Goal: Information Seeking & Learning: Learn about a topic

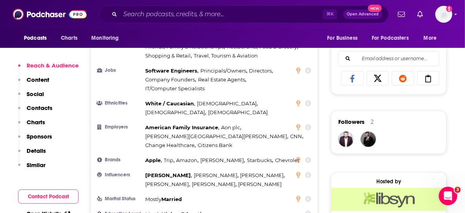
scroll to position [199, 0]
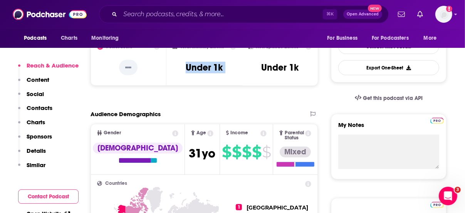
click at [35, 148] on p "Details" at bounding box center [36, 150] width 19 height 7
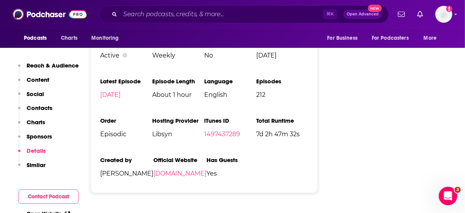
scroll to position [1123, 0]
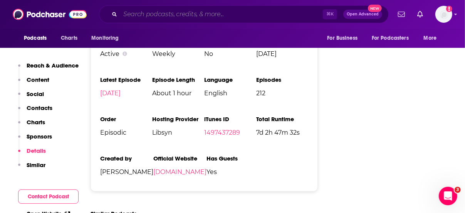
click at [191, 14] on input "Search podcasts, credits, & more..." at bounding box center [221, 14] width 203 height 12
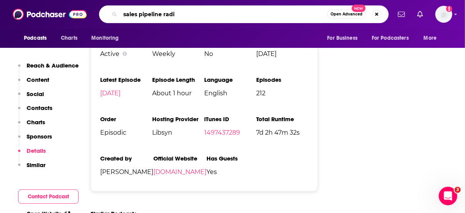
type input "sales pipeline radio"
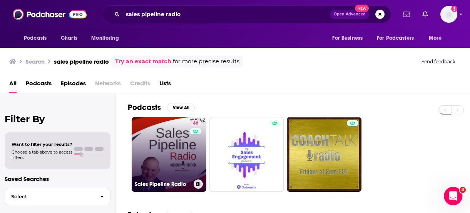
click at [159, 143] on link "46 Sales Pipeline Radio" at bounding box center [169, 154] width 75 height 75
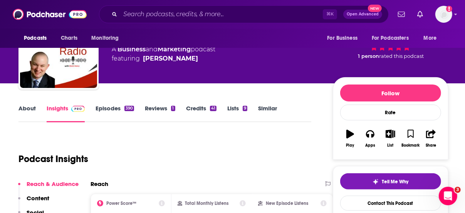
scroll to position [43, 0]
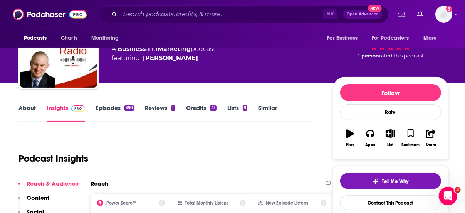
click at [24, 117] on link "About" at bounding box center [26, 113] width 17 height 18
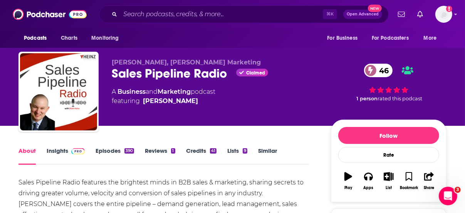
scroll to position [138, 0]
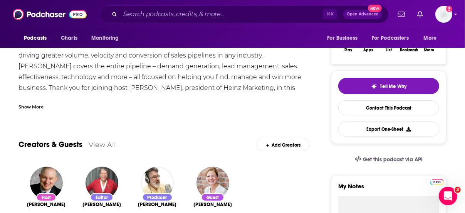
click at [39, 107] on div "Show More" at bounding box center [30, 105] width 25 height 7
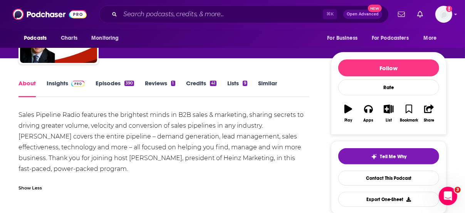
scroll to position [64, 0]
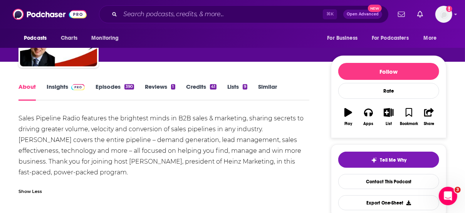
click at [131, 133] on div "Sales Pipeline Radio features the brightest minds in B2B sales & marketing, sha…" at bounding box center [163, 145] width 291 height 65
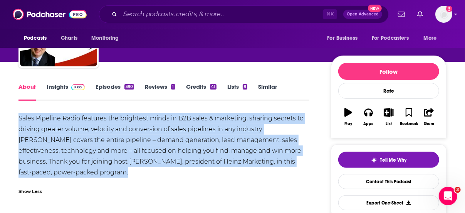
copy div "Sales Pipeline Radio features the brightest minds in B2B sales & marketing, sha…"
click at [69, 86] on span at bounding box center [76, 86] width 17 height 7
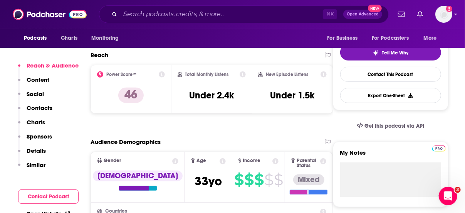
scroll to position [174, 0]
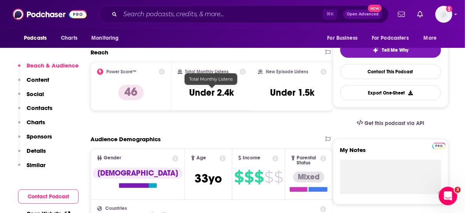
click at [217, 90] on h3 "Under 2.4k" at bounding box center [211, 93] width 45 height 12
copy div "Under 2.4k"
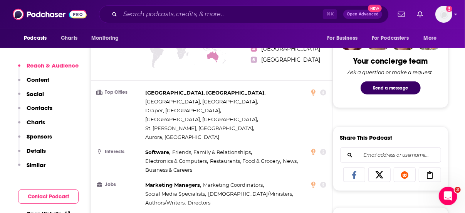
scroll to position [443, 0]
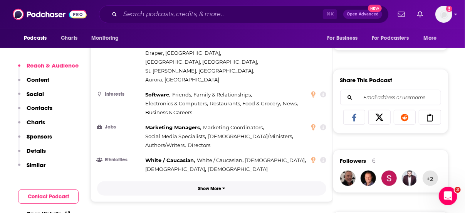
click at [212, 186] on p "Show More" at bounding box center [209, 188] width 23 height 5
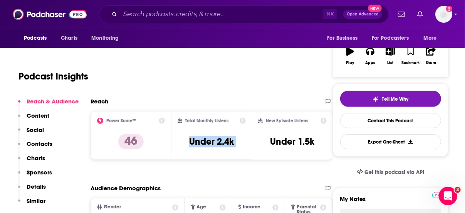
scroll to position [0, 0]
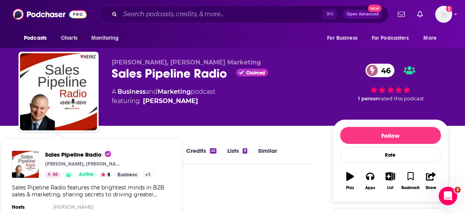
drag, startPoint x: 242, startPoint y: 180, endPoint x: 200, endPoint y: 173, distance: 41.9
click at [242, 180] on div "Podcast Insights" at bounding box center [161, 196] width 287 height 39
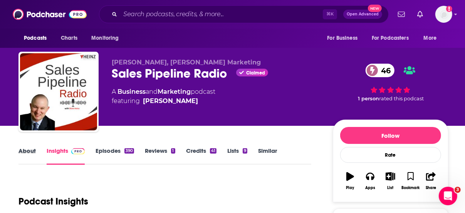
click at [37, 154] on div "About" at bounding box center [32, 156] width 28 height 18
click at [27, 151] on link "About" at bounding box center [26, 156] width 17 height 18
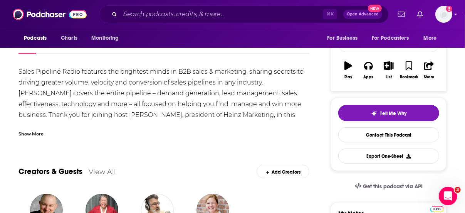
scroll to position [65, 0]
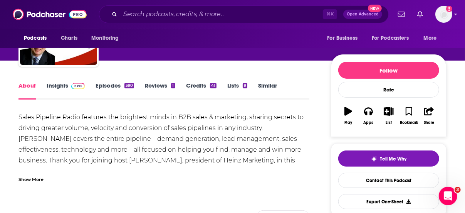
click at [55, 89] on link "Insights" at bounding box center [66, 91] width 38 height 18
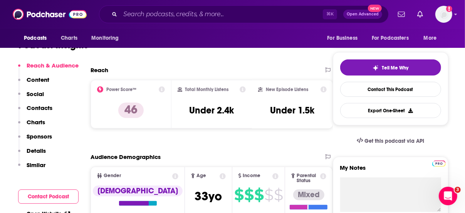
click at [37, 147] on p "Details" at bounding box center [36, 150] width 19 height 7
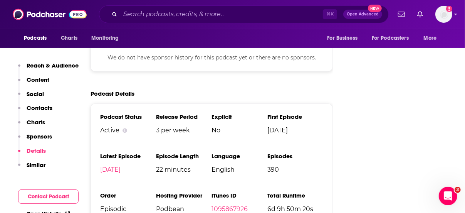
scroll to position [1072, 0]
